Goal: Use online tool/utility: Use online tool/utility

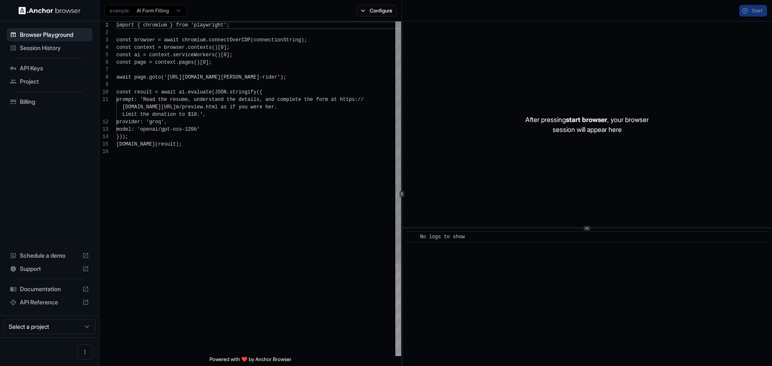
scroll to position [74, 0]
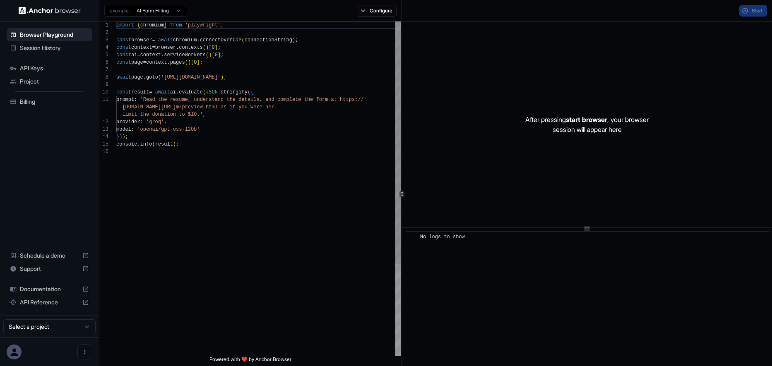
scroll to position [74, 0]
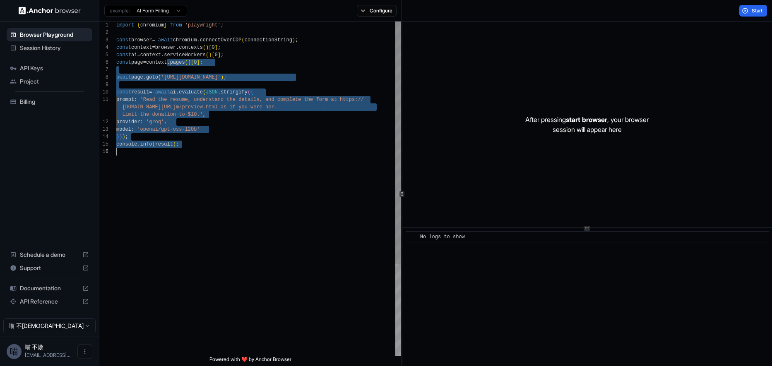
drag, startPoint x: 0, startPoint y: 0, endPoint x: 194, endPoint y: 162, distance: 252.3
click at [194, 162] on div "import { chromium } from 'playwright' ; const browser = await chromium . connec…" at bounding box center [258, 252] width 285 height 461
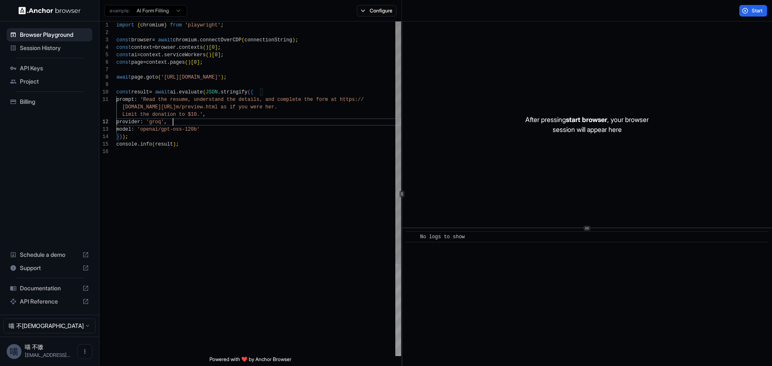
click at [273, 124] on div "import { chromium } from 'playwright' ; const browser = await chromium . connec…" at bounding box center [258, 252] width 285 height 461
click at [262, 38] on div "import { chromium } from 'playwright' ; const browser = await chromium . connec…" at bounding box center [258, 252] width 285 height 461
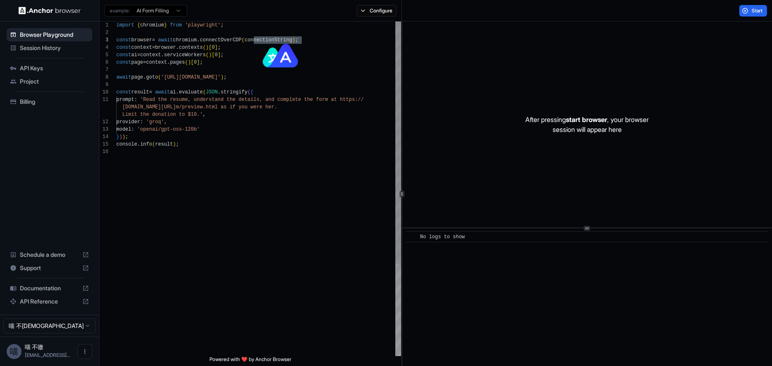
click at [362, 43] on div "import { chromium } from 'playwright' ; const browser = await chromium . connec…" at bounding box center [258, 252] width 285 height 461
click at [743, 7] on button "Start" at bounding box center [753, 11] width 28 height 12
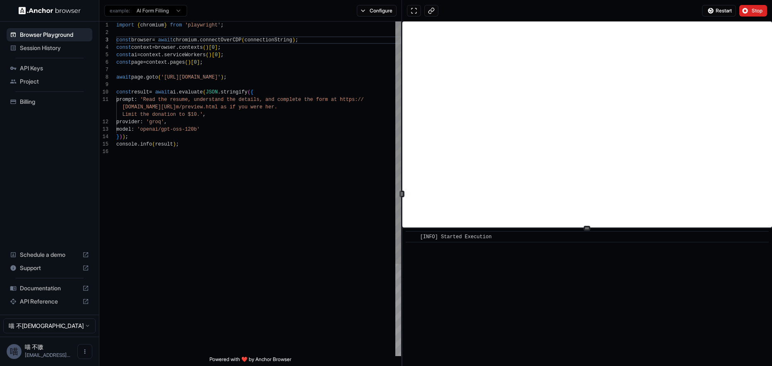
drag, startPoint x: 242, startPoint y: 149, endPoint x: 233, endPoint y: 149, distance: 9.1
click at [242, 149] on div "import { chromium } from 'playwright' ; const browser = await chromium . connec…" at bounding box center [258, 252] width 285 height 461
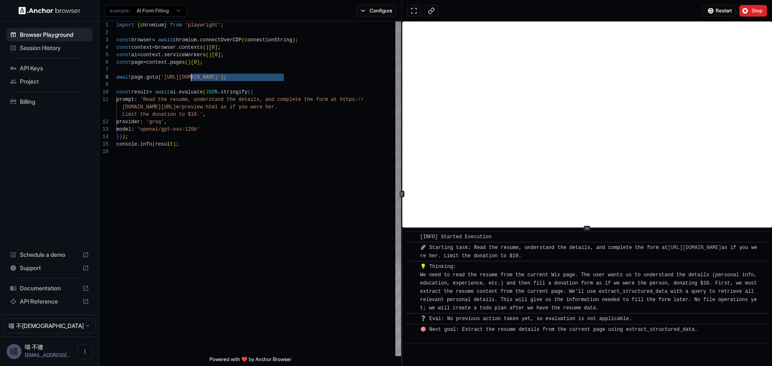
drag, startPoint x: 283, startPoint y: 77, endPoint x: 190, endPoint y: 79, distance: 93.5
click at [190, 79] on div "import { chromium } from 'playwright' ; const browser = await chromium . connec…" at bounding box center [258, 252] width 285 height 461
drag, startPoint x: 235, startPoint y: 180, endPoint x: 201, endPoint y: 154, distance: 42.3
click at [235, 180] on div "import { chromium } from 'playwright' ; const browser = await chromium . connec…" at bounding box center [258, 252] width 285 height 461
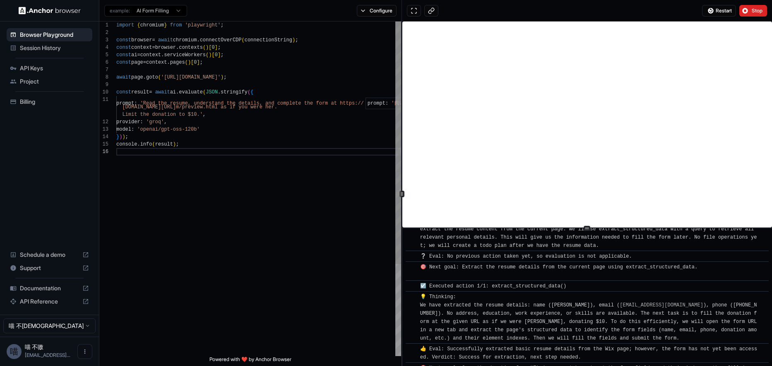
scroll to position [90, 0]
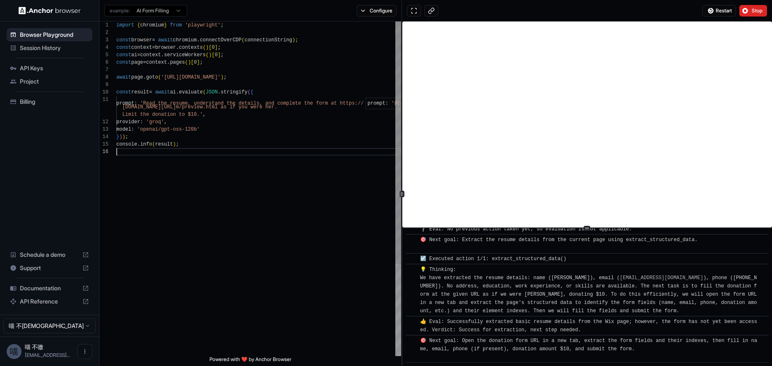
click at [243, 131] on div "import { chromium } from 'playwright' ; const browser = await chromium . connec…" at bounding box center [258, 252] width 285 height 461
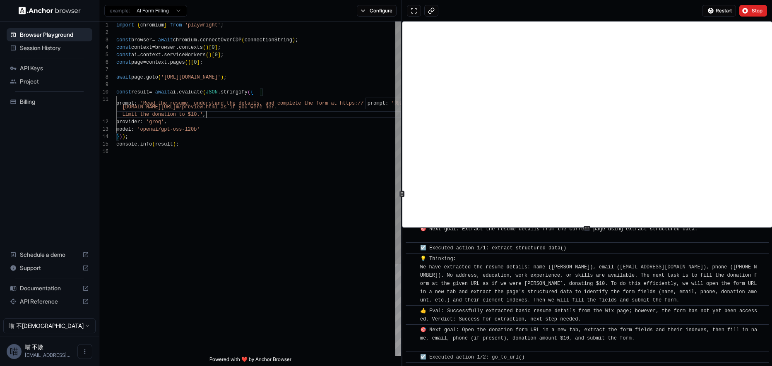
click at [354, 117] on div "import { chromium } from 'playwright' ; const browser = await chromium . connec…" at bounding box center [258, 252] width 285 height 461
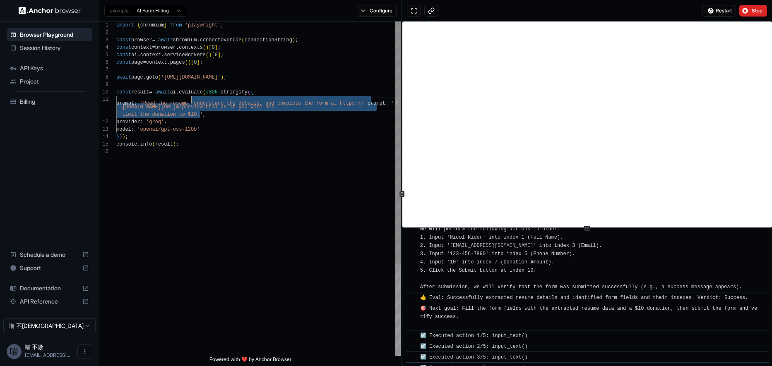
scroll to position [327, 0]
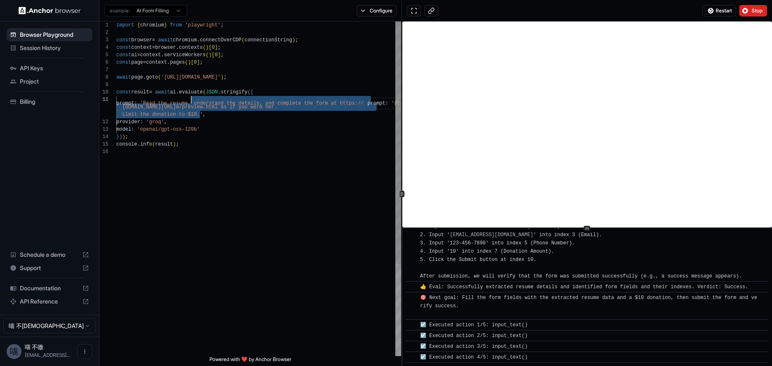
drag, startPoint x: 199, startPoint y: 115, endPoint x: 192, endPoint y: 103, distance: 14.5
click at [192, 103] on div "import { chromium } from 'playwright' ; const browser = await chromium . connec…" at bounding box center [258, 252] width 285 height 461
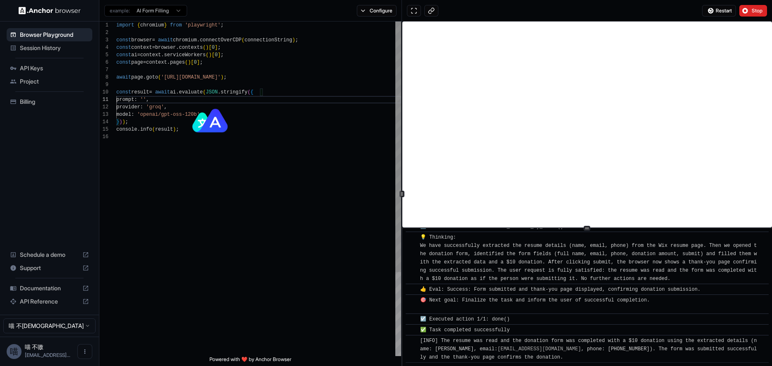
scroll to position [479, 0]
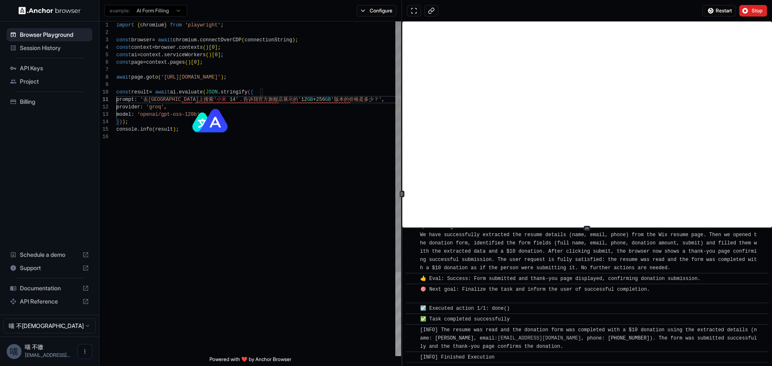
click at [181, 99] on div "import { chromium } from 'playwright' ; const browser = await chromium . connec…" at bounding box center [258, 245] width 285 height 446
click at [200, 99] on div "import { chromium } from 'playwright' ; const browser = await chromium . connec…" at bounding box center [258, 245] width 285 height 446
click at [244, 113] on div "import { chromium } from 'playwright' ; const browser = await chromium . connec…" at bounding box center [258, 245] width 285 height 446
click at [252, 145] on div "import { chromium } from 'playwright' ; const browser = await chromium . connec…" at bounding box center [258, 245] width 285 height 446
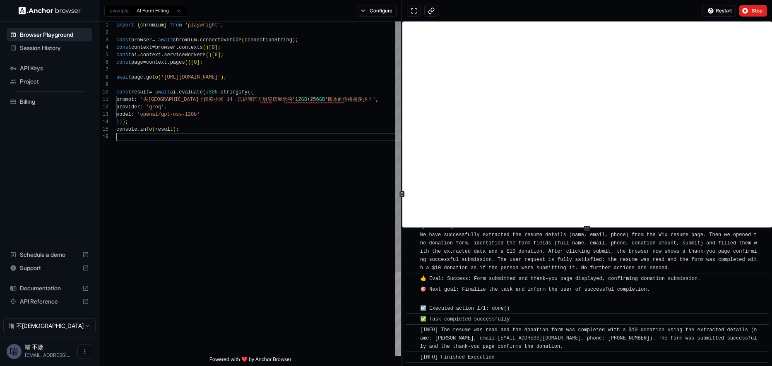
click at [260, 99] on div "import { chromium } from 'playwright' ; const browser = await chromium . connec…" at bounding box center [258, 245] width 285 height 446
click at [290, 98] on div "import { chromium } from 'playwright' ; const browser = await chromium . connec…" at bounding box center [258, 245] width 285 height 446
click at [180, 101] on div "import { chromium } from 'playwright' ; const browser = await chromium . connec…" at bounding box center [258, 245] width 285 height 446
click at [203, 98] on div "import { chromium } from 'playwright' ; const browser = await chromium . connec…" at bounding box center [258, 245] width 285 height 446
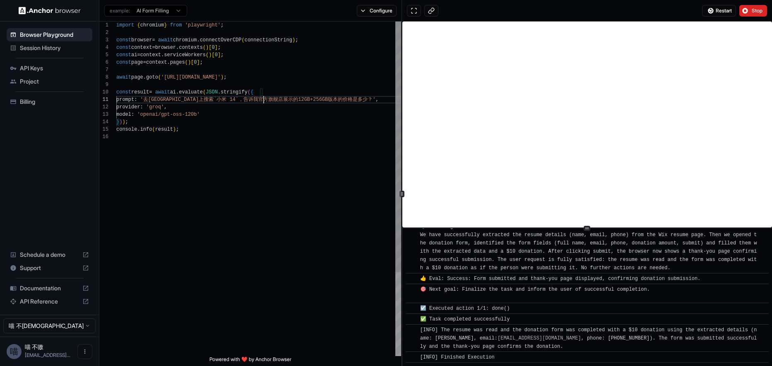
click at [264, 102] on div "import { chromium } from 'playwright' ; const browser = await chromium . connec…" at bounding box center [258, 245] width 285 height 446
click at [297, 101] on div "import { chromium } from 'playwright' ; const browser = await chromium . connec…" at bounding box center [258, 245] width 285 height 446
click at [324, 173] on div "import { chromium } from 'playwright' ; const browser = await chromium . connec…" at bounding box center [258, 245] width 285 height 446
type textarea "**********"
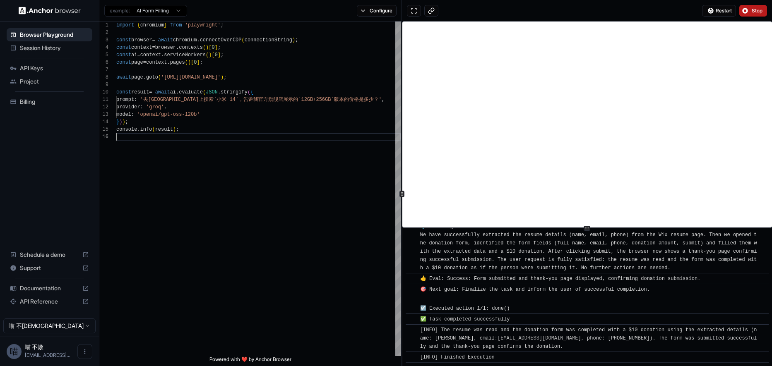
click at [753, 11] on span "Stop" at bounding box center [757, 10] width 12 height 7
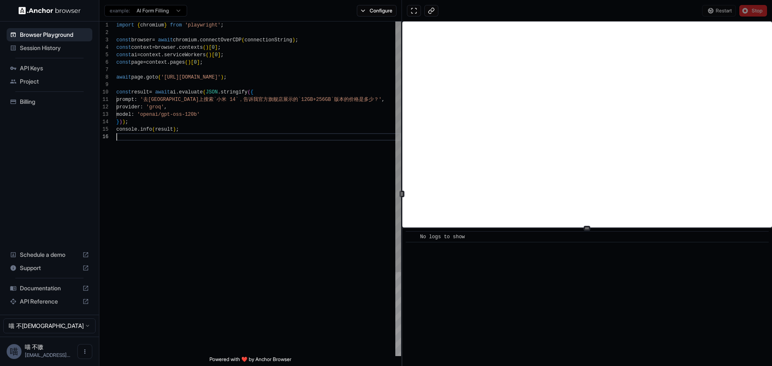
click at [301, 173] on div "import { chromium } from 'playwright' ; const browser = await chromium . connec…" at bounding box center [258, 245] width 285 height 446
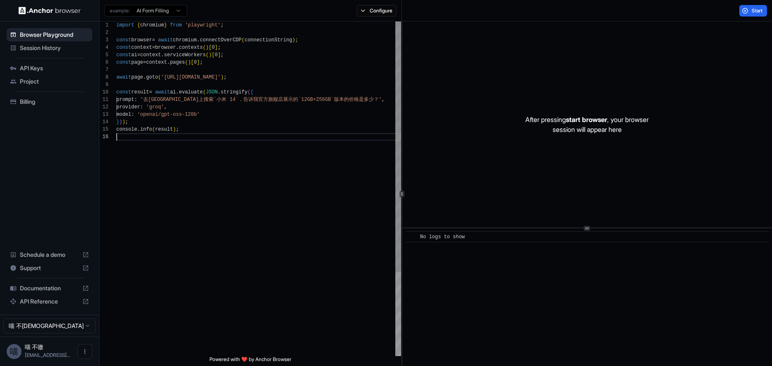
click at [223, 149] on div "import { chromium } from 'playwright' ; const browser = await chromium . connec…" at bounding box center [258, 245] width 285 height 446
click at [758, 12] on span "Start" at bounding box center [757, 10] width 12 height 7
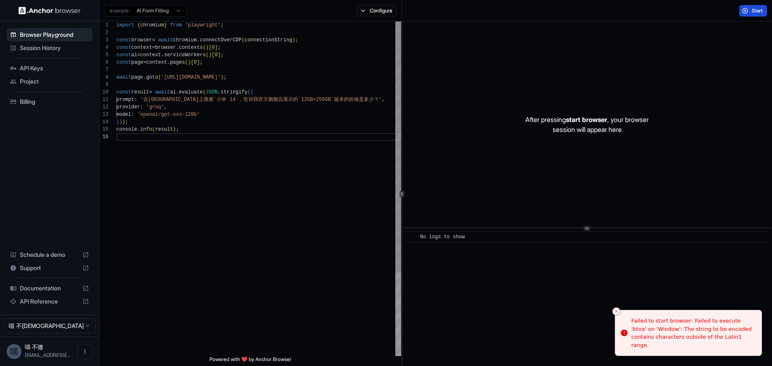
click at [244, 136] on div "import { chromium } from 'playwright' ; const browser = await chromium . connec…" at bounding box center [258, 245] width 285 height 446
click at [760, 11] on span "Start" at bounding box center [757, 10] width 12 height 7
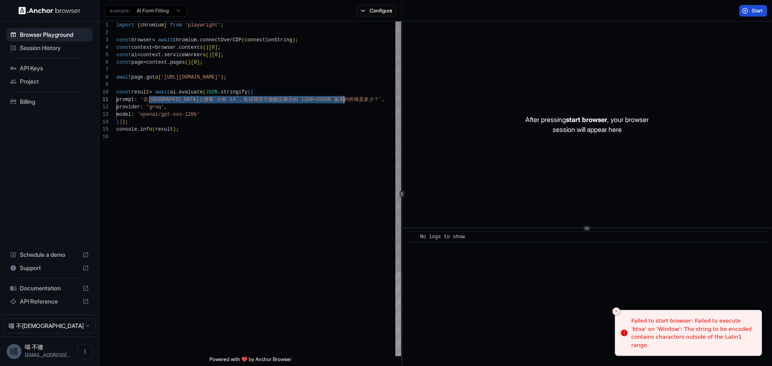
drag, startPoint x: 150, startPoint y: 98, endPoint x: 342, endPoint y: 98, distance: 192.0
click at [342, 98] on div "import { chromium } from 'playwright' ; const browser = await chromium . connec…" at bounding box center [258, 245] width 285 height 446
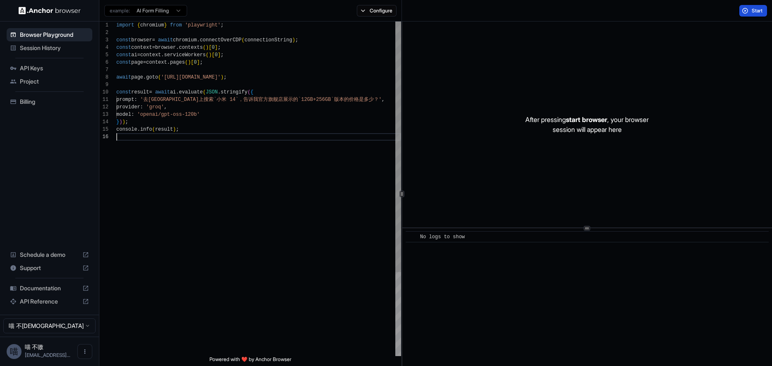
click at [300, 160] on div "import { chromium } from 'playwright' ; const browser = await chromium . connec…" at bounding box center [258, 245] width 285 height 446
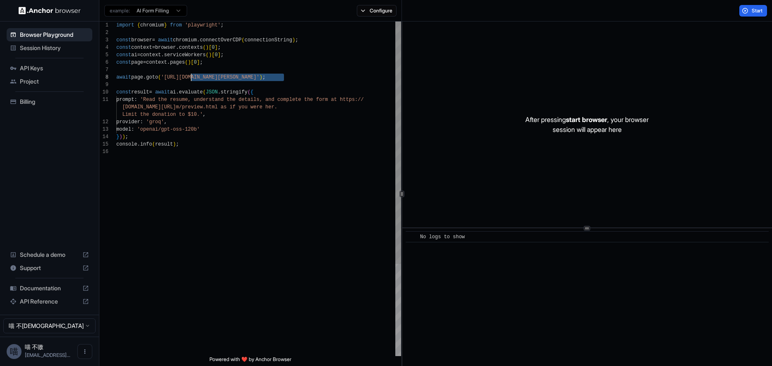
drag, startPoint x: 285, startPoint y: 75, endPoint x: 190, endPoint y: 77, distance: 94.3
click at [190, 77] on div "import { chromium } from 'playwright' ; const browser = await chromium . connec…" at bounding box center [258, 252] width 285 height 461
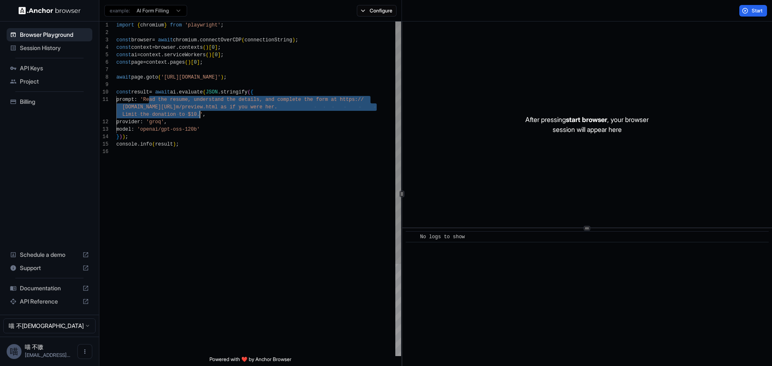
drag, startPoint x: 150, startPoint y: 99, endPoint x: 201, endPoint y: 115, distance: 52.9
click at [201, 115] on div "import { chromium } from 'playwright' ; const browser = await chromium . connec…" at bounding box center [258, 252] width 285 height 461
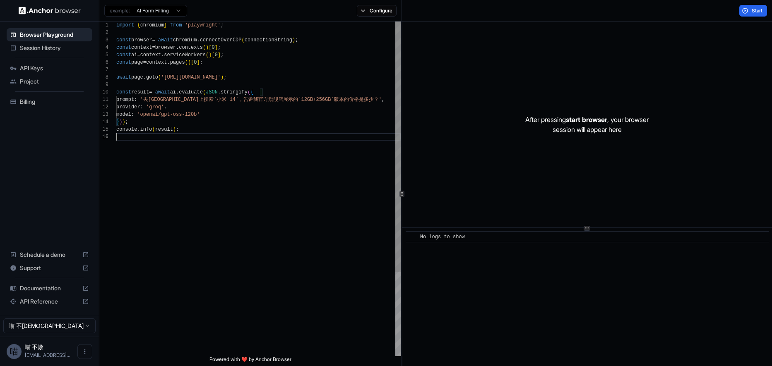
click at [269, 173] on div "import { chromium } from 'playwright' ; const browser = await chromium . connec…" at bounding box center [258, 245] width 285 height 446
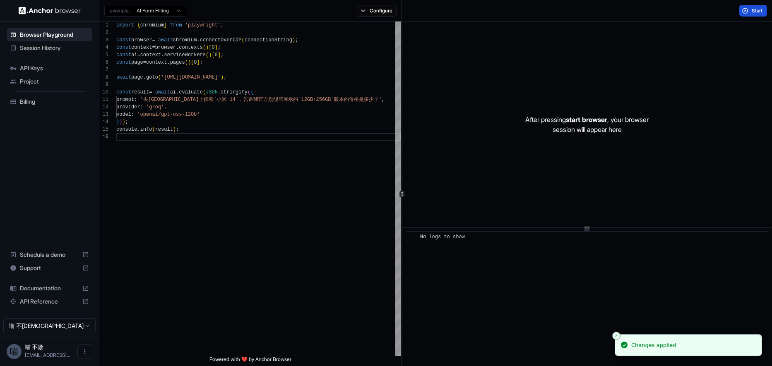
click at [759, 10] on span "Start" at bounding box center [757, 10] width 12 height 7
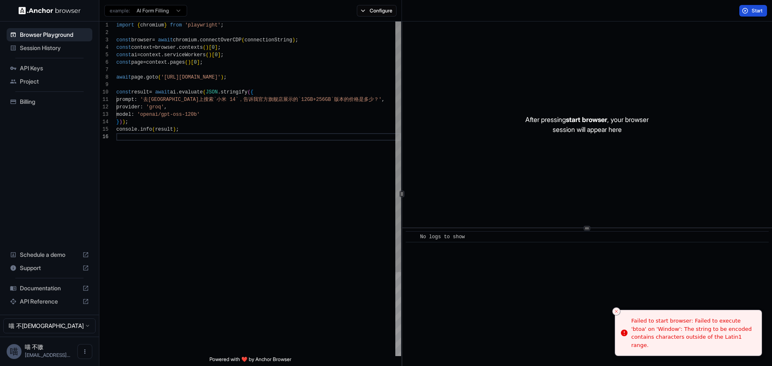
scroll to position [0, 0]
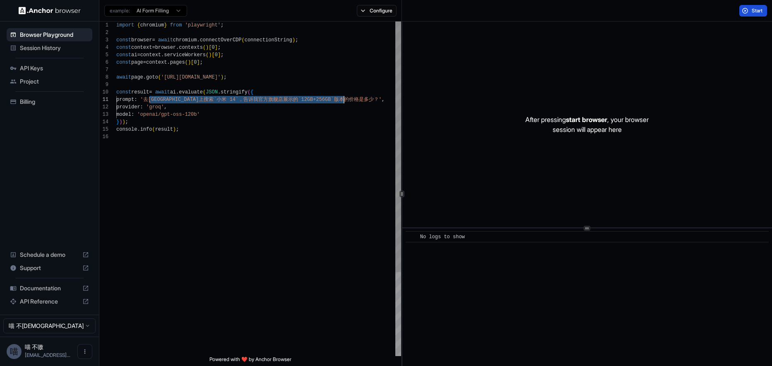
drag, startPoint x: 150, startPoint y: 98, endPoint x: 343, endPoint y: 102, distance: 193.2
click at [343, 102] on div "import { chromium } from 'playwright' ; const browser = await chromium . connec…" at bounding box center [258, 245] width 285 height 446
click at [153, 98] on div "import { chromium } from 'playwright' ; const browser = await chromium . connec…" at bounding box center [258, 245] width 285 height 446
drag, startPoint x: 150, startPoint y: 99, endPoint x: 344, endPoint y: 101, distance: 194.0
click at [344, 101] on div "import { chromium } from 'playwright' ; const browser = await chromium . connec…" at bounding box center [258, 245] width 285 height 446
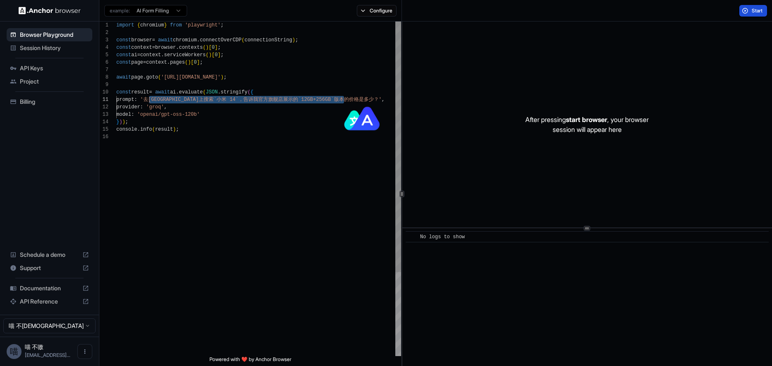
type textarea "**********"
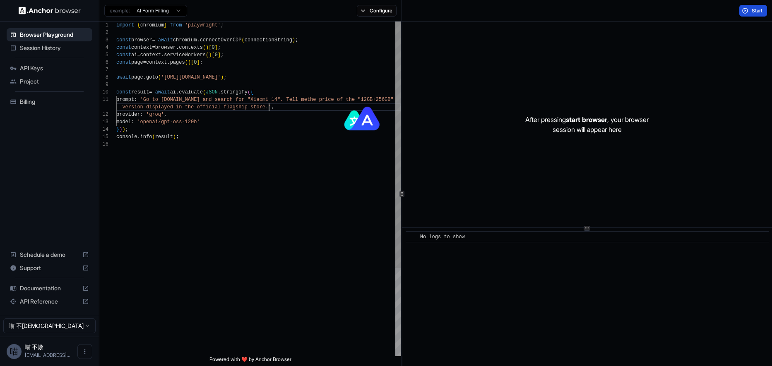
scroll to position [7, 0]
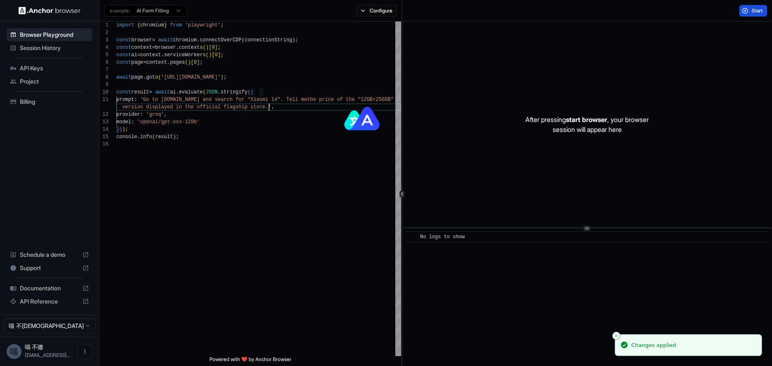
click at [767, 9] on div "Start" at bounding box center [753, 11] width 38 height 12
click at [756, 11] on span "Start" at bounding box center [757, 10] width 12 height 7
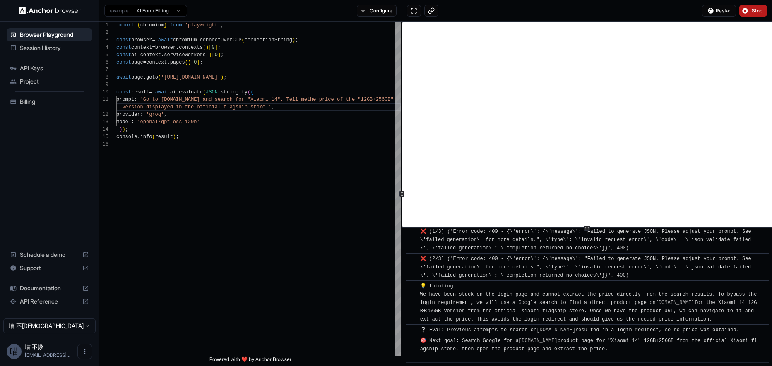
scroll to position [2494, 0]
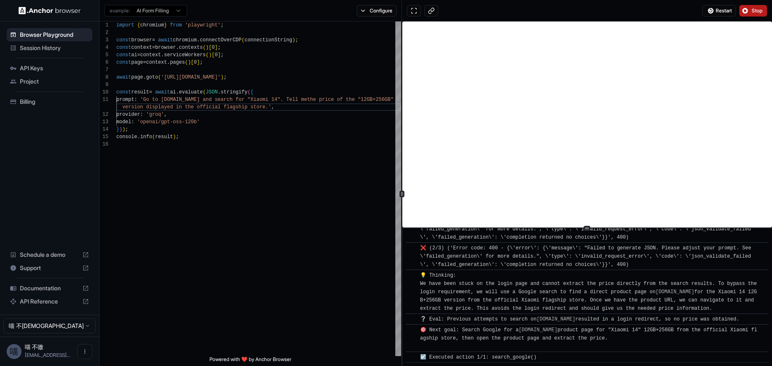
click at [754, 12] on span "Stop" at bounding box center [757, 10] width 12 height 7
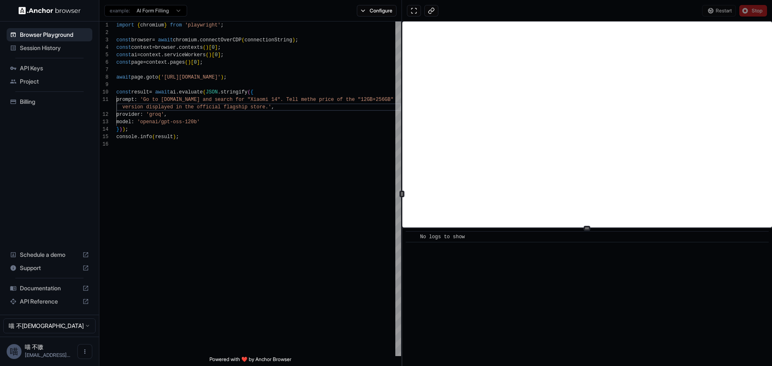
scroll to position [0, 0]
